Goal: Navigation & Orientation: Find specific page/section

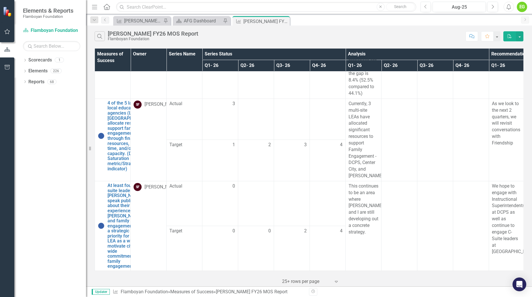
scroll to position [892, 0]
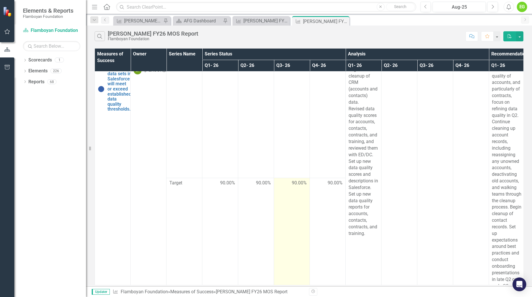
scroll to position [13, 0]
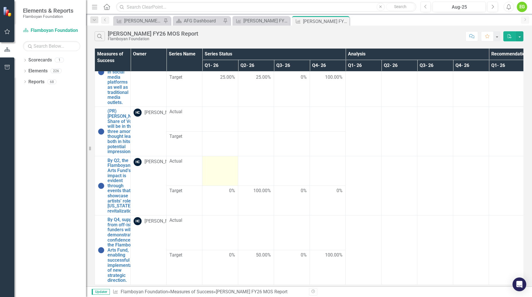
scroll to position [54, 0]
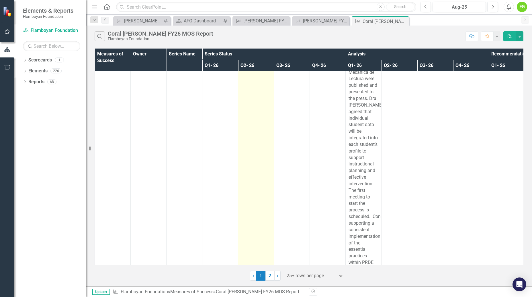
scroll to position [1733, 0]
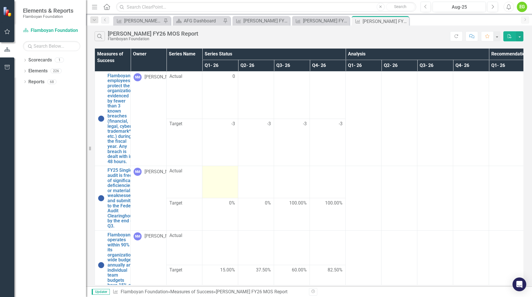
scroll to position [15, 0]
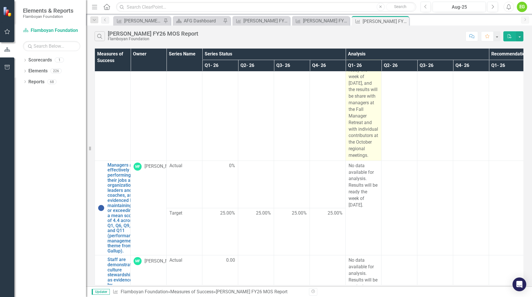
scroll to position [220, 0]
